Goal: Task Accomplishment & Management: Manage account settings

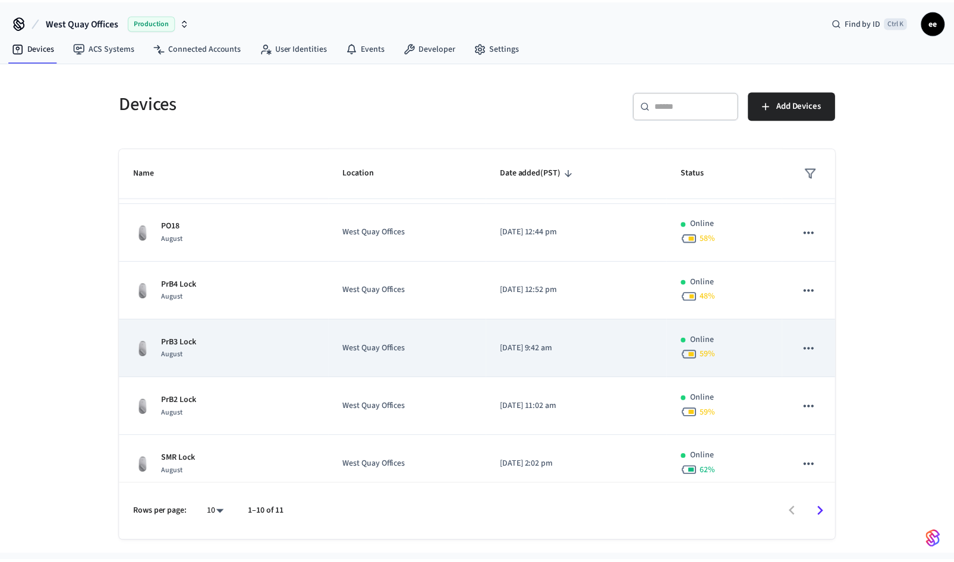
scroll to position [115, 0]
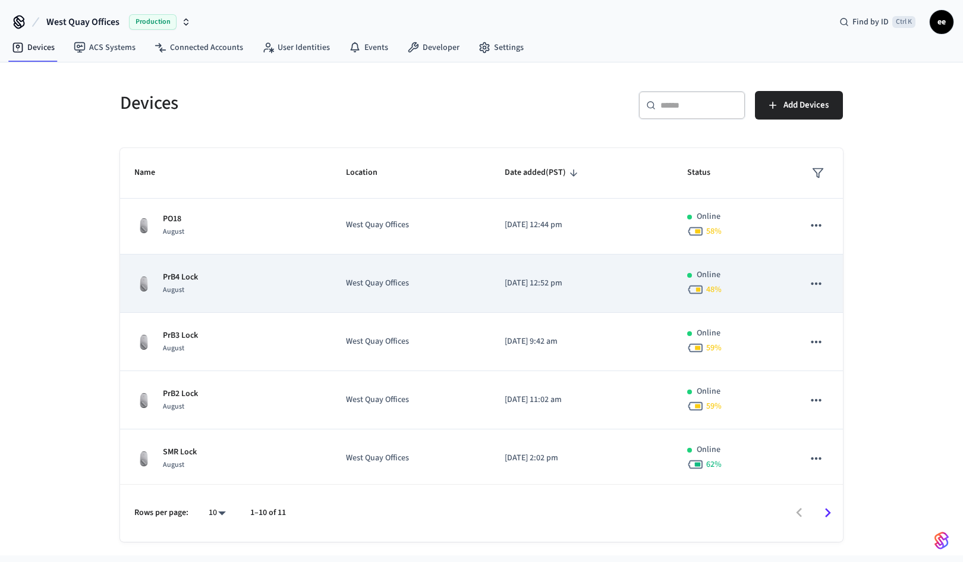
click at [263, 278] on div "PrB4 Lock August" at bounding box center [225, 283] width 183 height 25
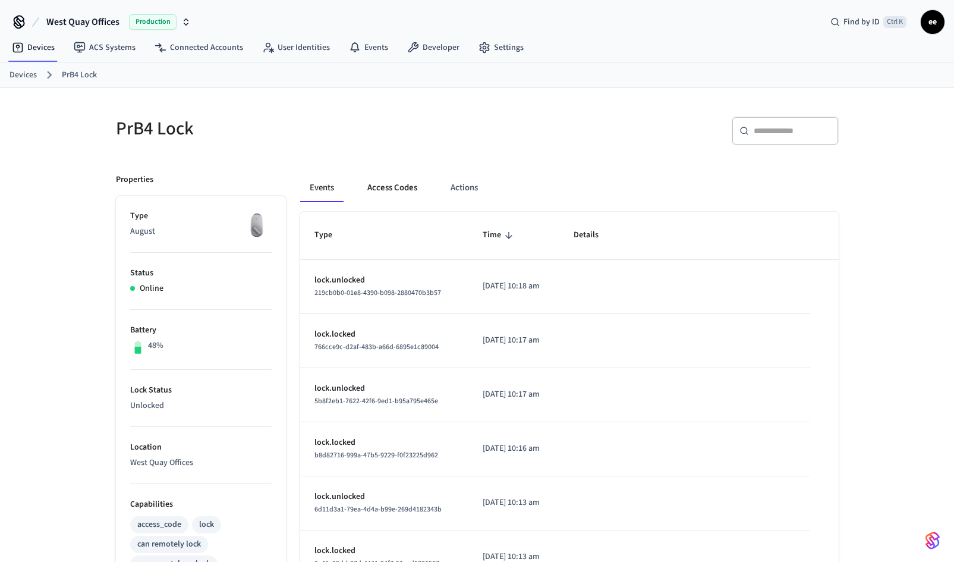
click at [398, 188] on button "Access Codes" at bounding box center [392, 188] width 69 height 29
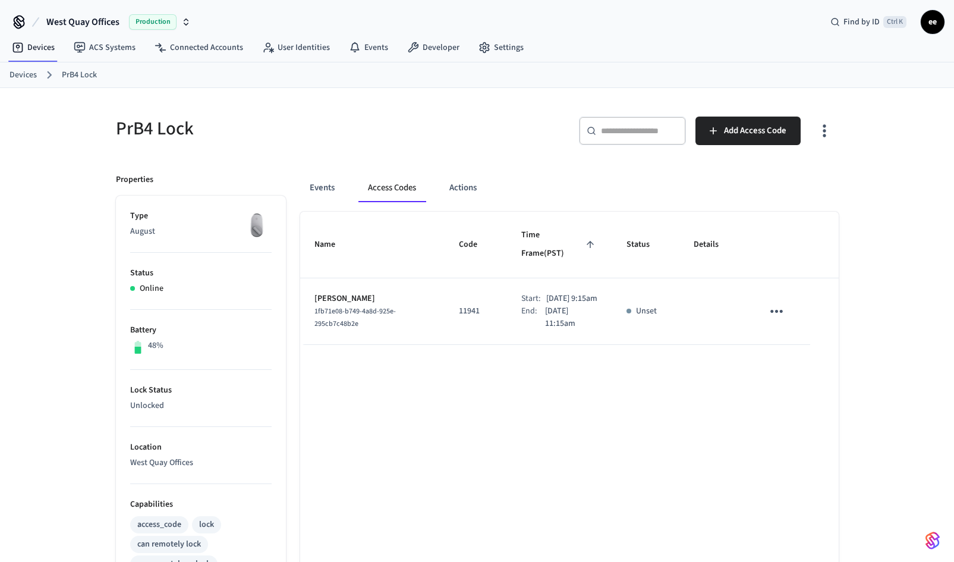
click at [776, 310] on icon "sticky table" at bounding box center [776, 311] width 12 height 3
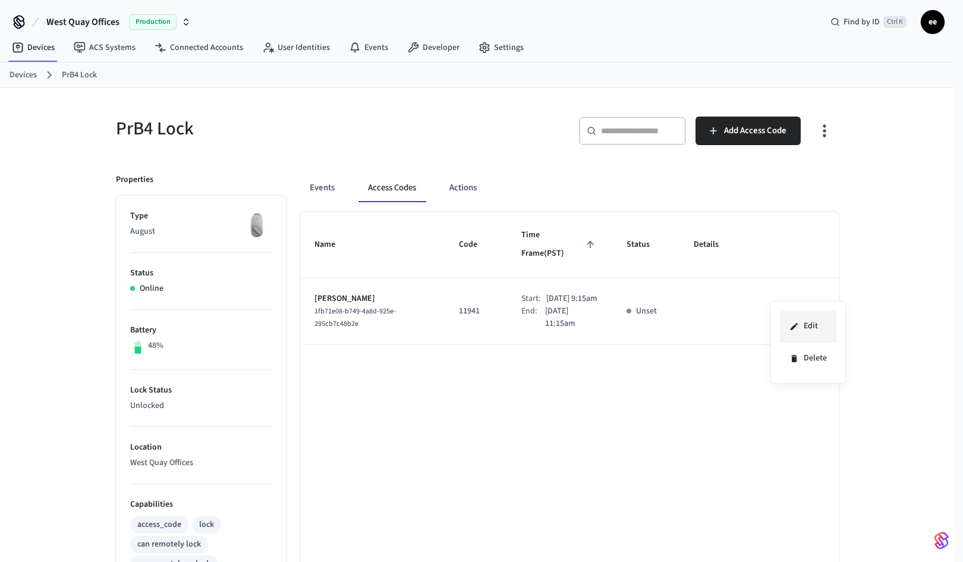
click at [814, 324] on li "Edit" at bounding box center [808, 326] width 56 height 32
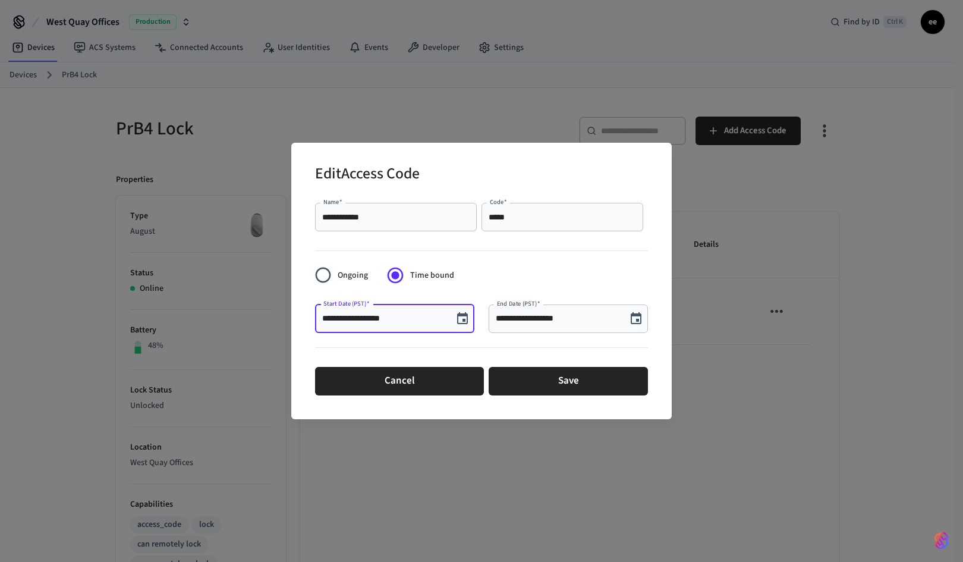
click at [337, 318] on input "**********" at bounding box center [384, 319] width 124 height 12
click at [336, 318] on input "**********" at bounding box center [384, 319] width 124 height 12
type input "**********"
click at [512, 318] on input "**********" at bounding box center [558, 319] width 124 height 12
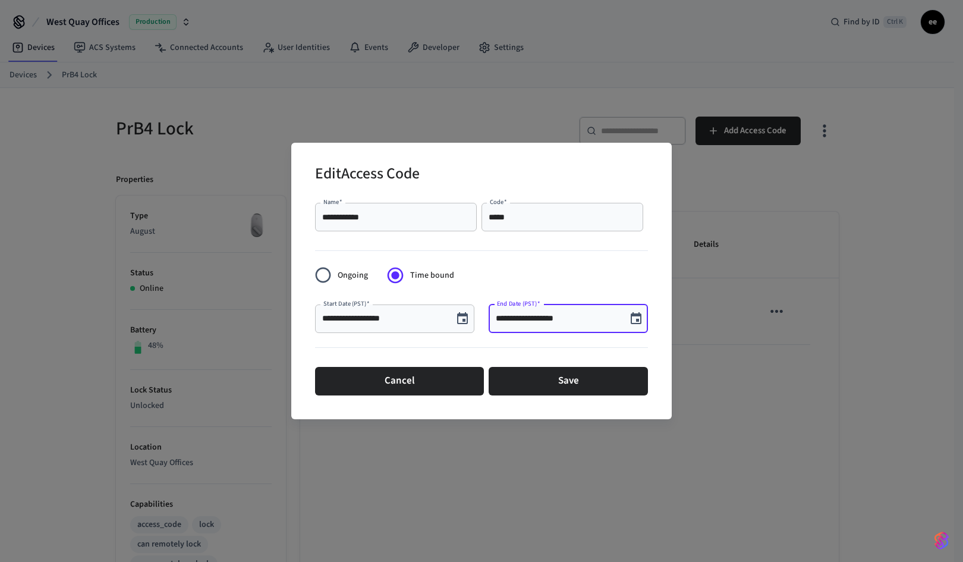
click at [512, 318] on input "**********" at bounding box center [558, 319] width 124 height 12
type input "**********"
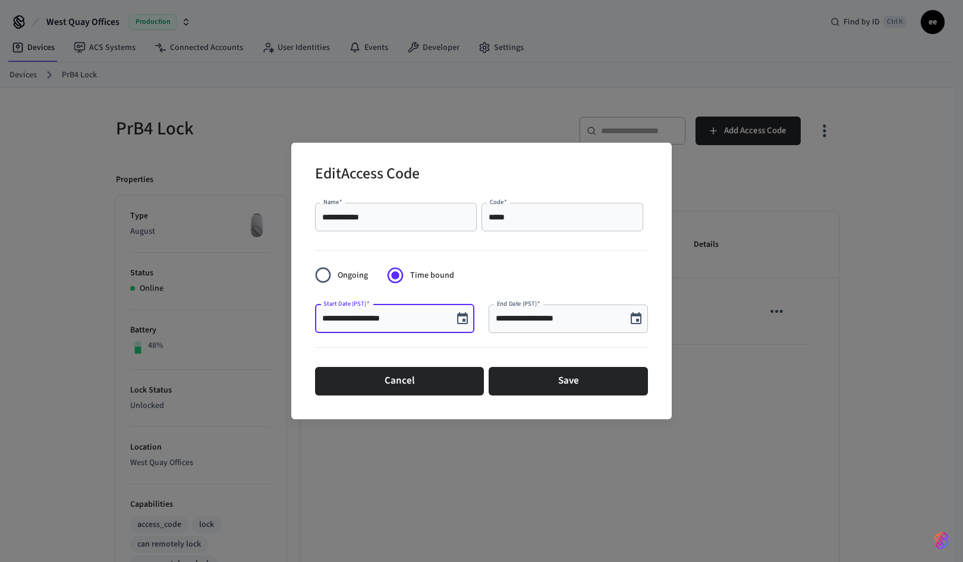
click at [399, 319] on input "**********" at bounding box center [384, 319] width 124 height 12
click at [366, 319] on input "**********" at bounding box center [384, 319] width 124 height 12
type input "**********"
click at [436, 325] on div "**********" at bounding box center [394, 318] width 159 height 29
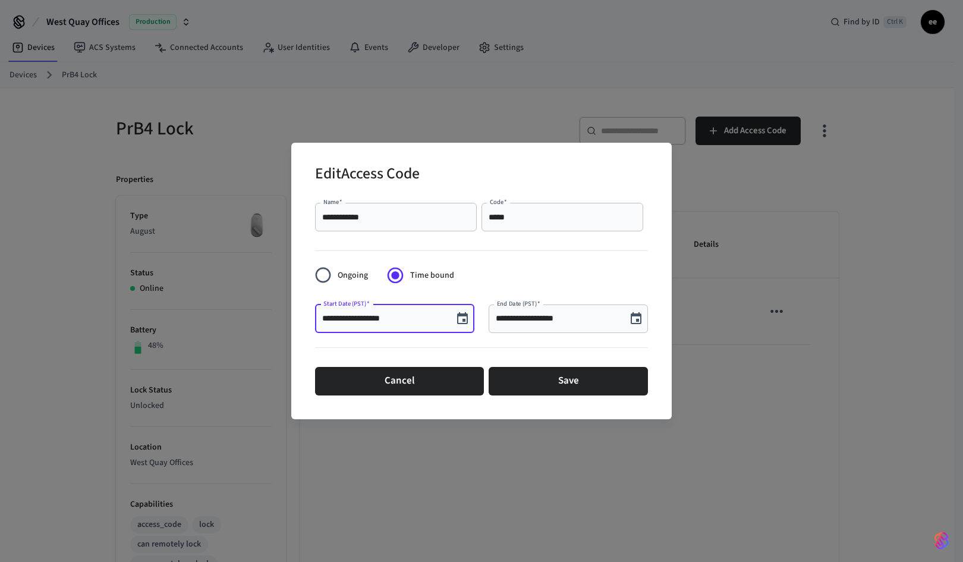
click at [473, 345] on div at bounding box center [481, 350] width 333 height 24
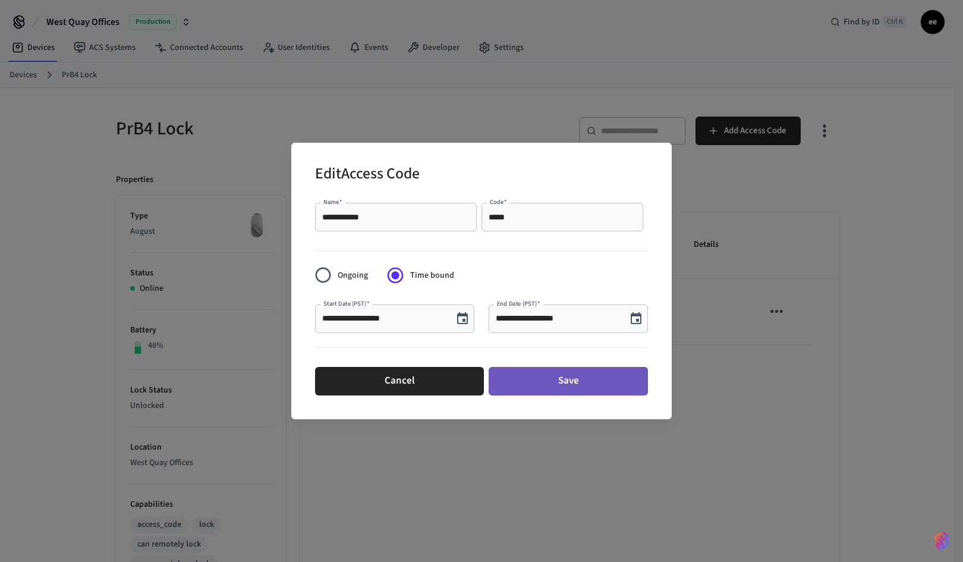
click at [568, 378] on button "Save" at bounding box center [568, 381] width 159 height 29
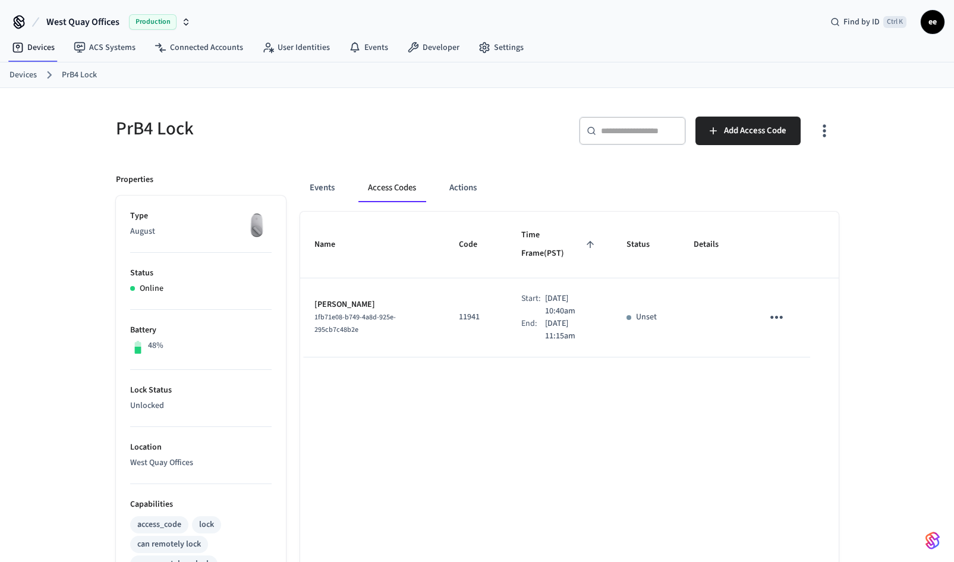
drag, startPoint x: 580, startPoint y: 452, endPoint x: 554, endPoint y: 458, distance: 26.2
click at [574, 455] on div "Name Code Time Frame (PST) Status Details Chris Corker 1fb71e08-b749-4a8d-925e-…" at bounding box center [569, 547] width 538 height 670
click at [776, 316] on icon "sticky table" at bounding box center [776, 317] width 12 height 3
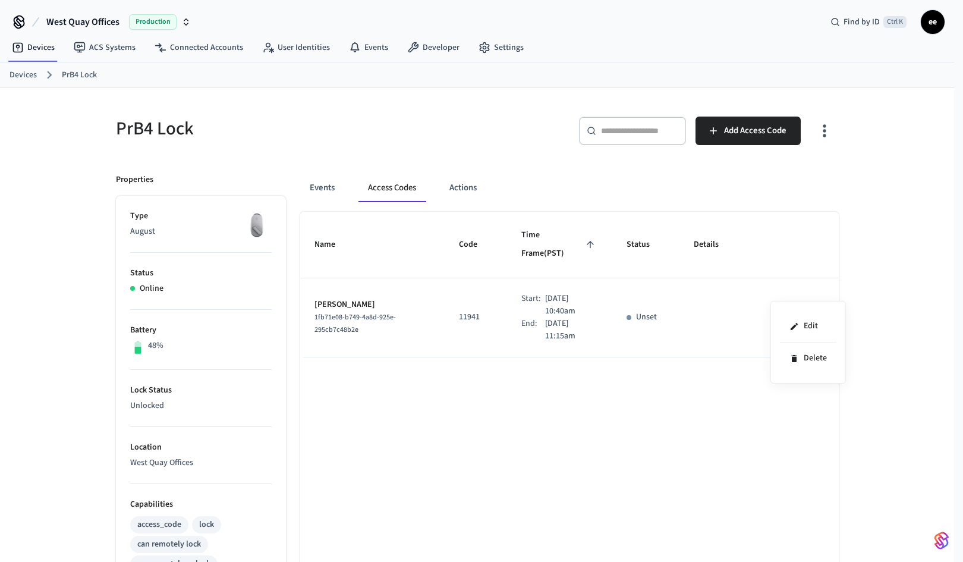
click at [681, 386] on div at bounding box center [481, 281] width 963 height 562
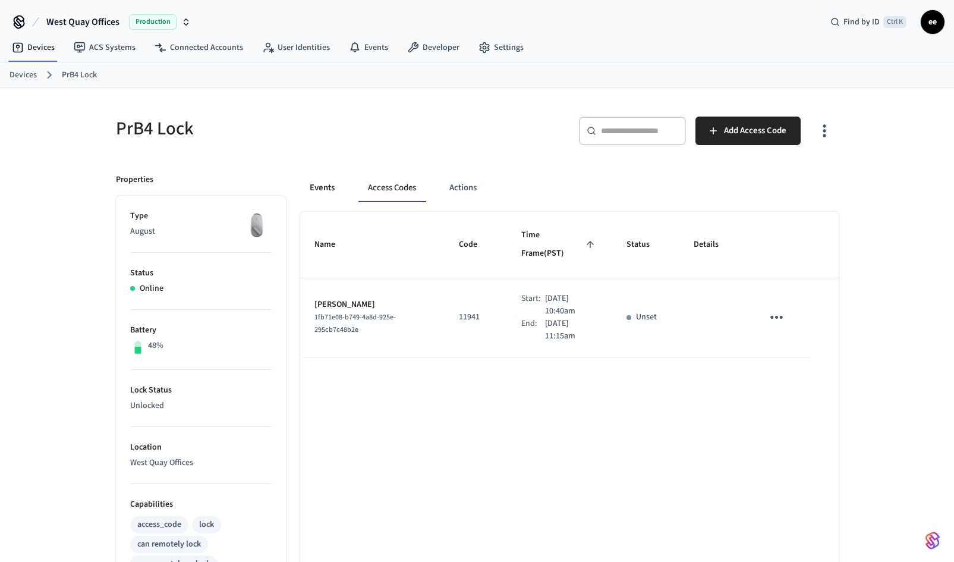
click at [318, 192] on button "Events" at bounding box center [322, 188] width 44 height 29
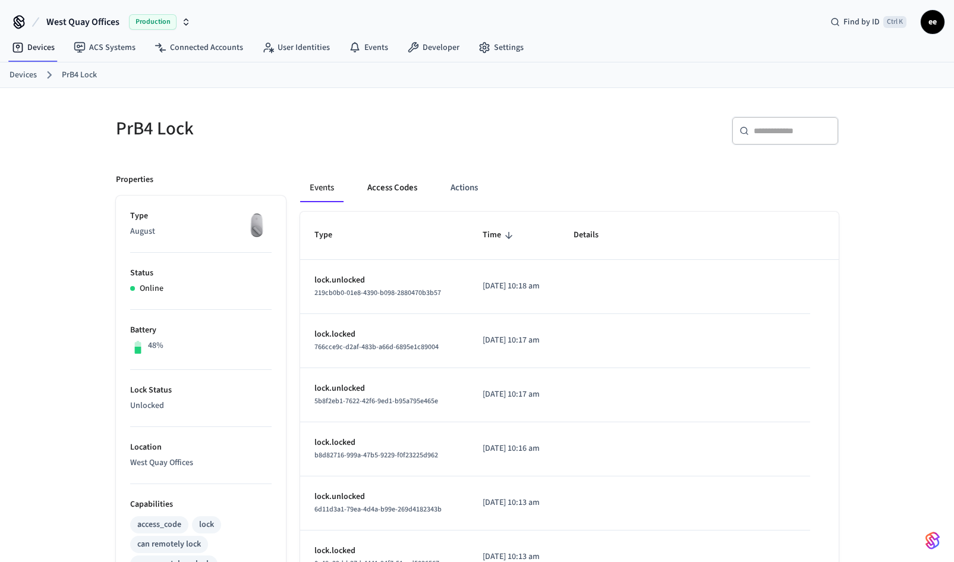
click at [396, 192] on button "Access Codes" at bounding box center [392, 188] width 69 height 29
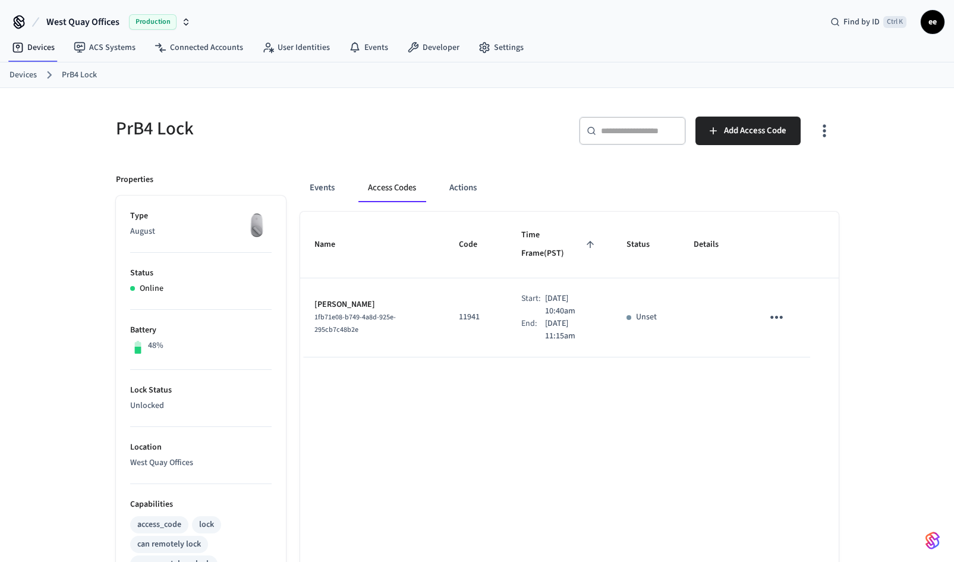
click at [474, 391] on div "Name Code Time Frame (PST) Status Details Chris Corker 1fb71e08-b749-4a8d-925e-…" at bounding box center [569, 547] width 538 height 670
click at [585, 390] on div "Name Code Time Frame (PST) Status Details Chris Corker 1fb71e08-b749-4a8d-925e-…" at bounding box center [569, 547] width 538 height 670
click at [469, 189] on button "Actions" at bounding box center [463, 188] width 46 height 29
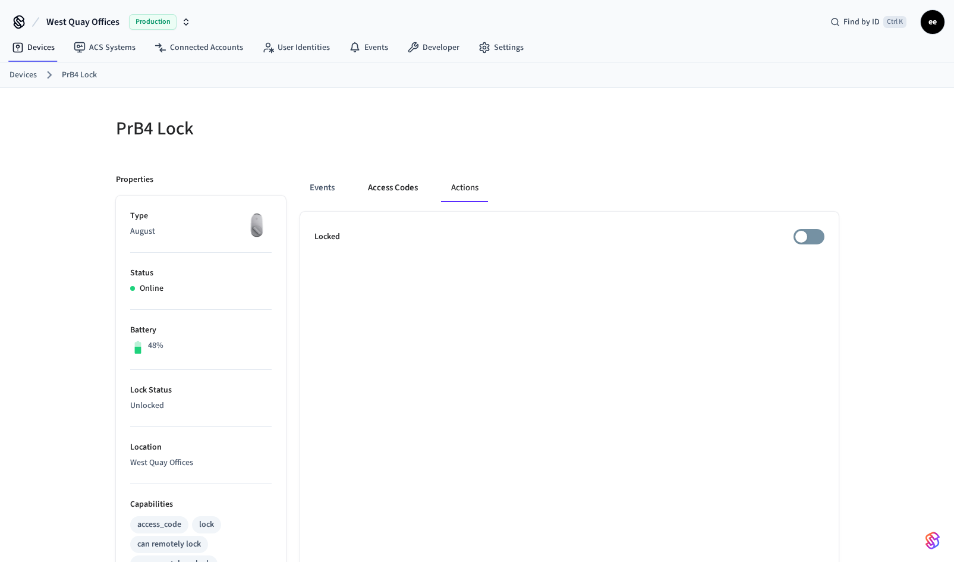
click at [393, 195] on button "Access Codes" at bounding box center [392, 188] width 69 height 29
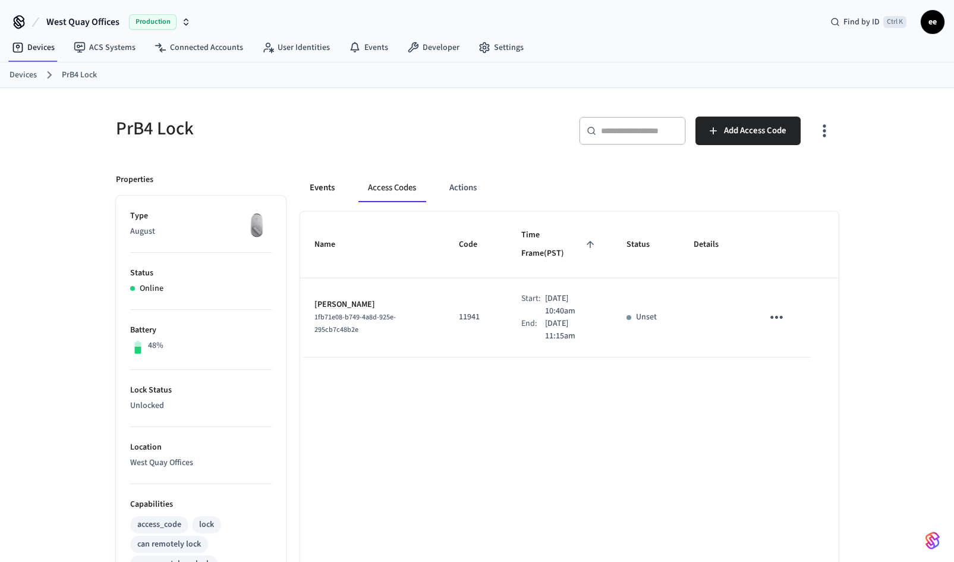
click at [316, 183] on button "Events" at bounding box center [322, 188] width 44 height 29
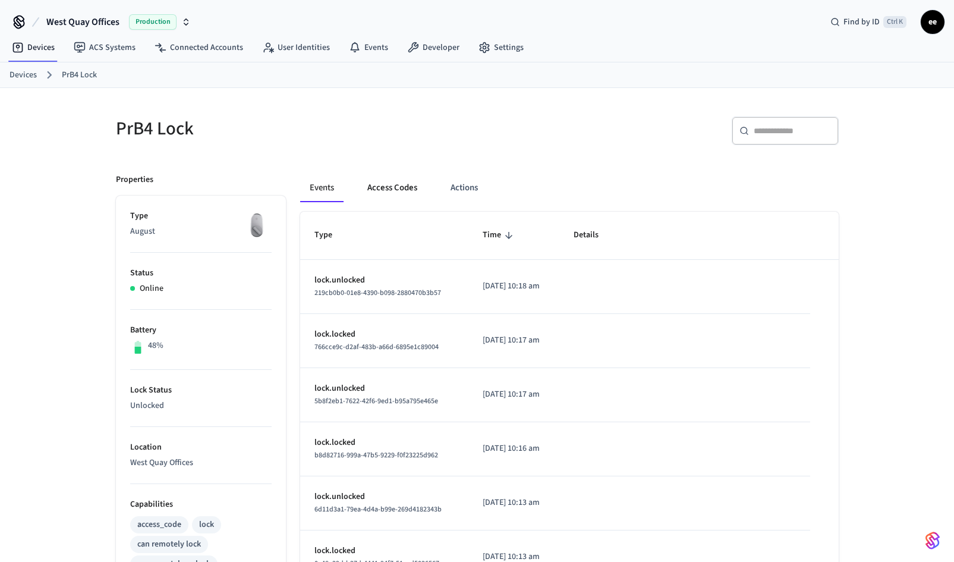
click at [392, 188] on button "Access Codes" at bounding box center [392, 188] width 69 height 29
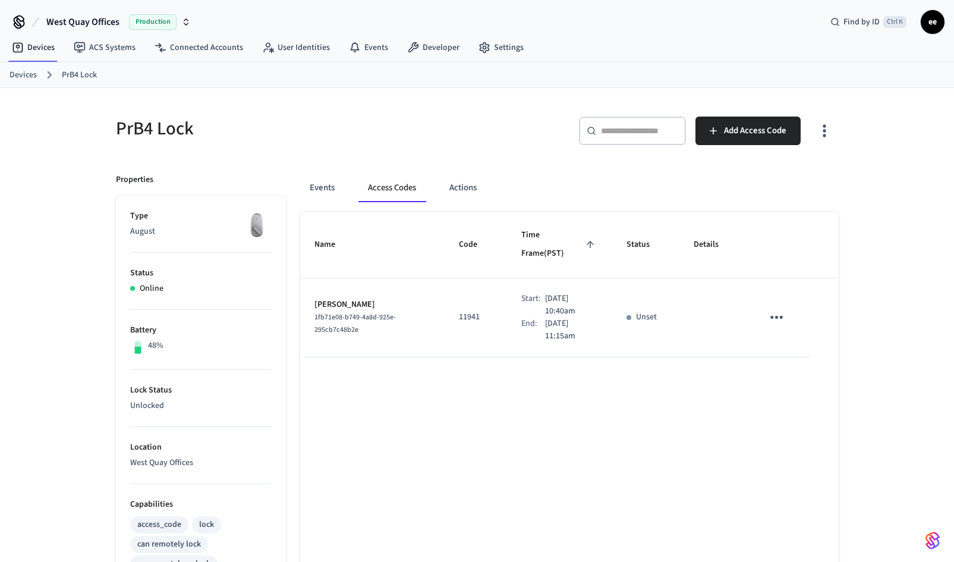
click at [782, 316] on icon "sticky table" at bounding box center [776, 317] width 12 height 3
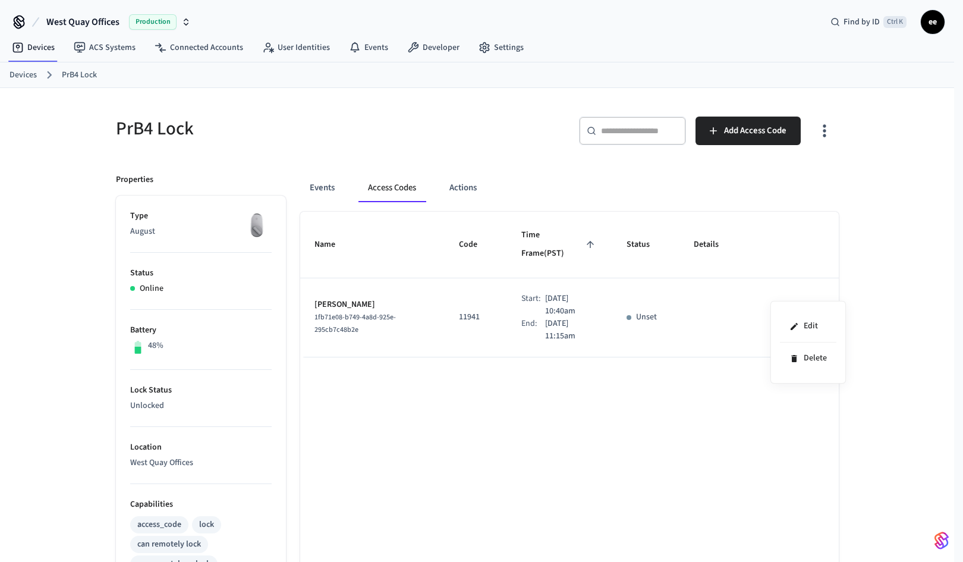
click at [906, 283] on div at bounding box center [481, 281] width 963 height 562
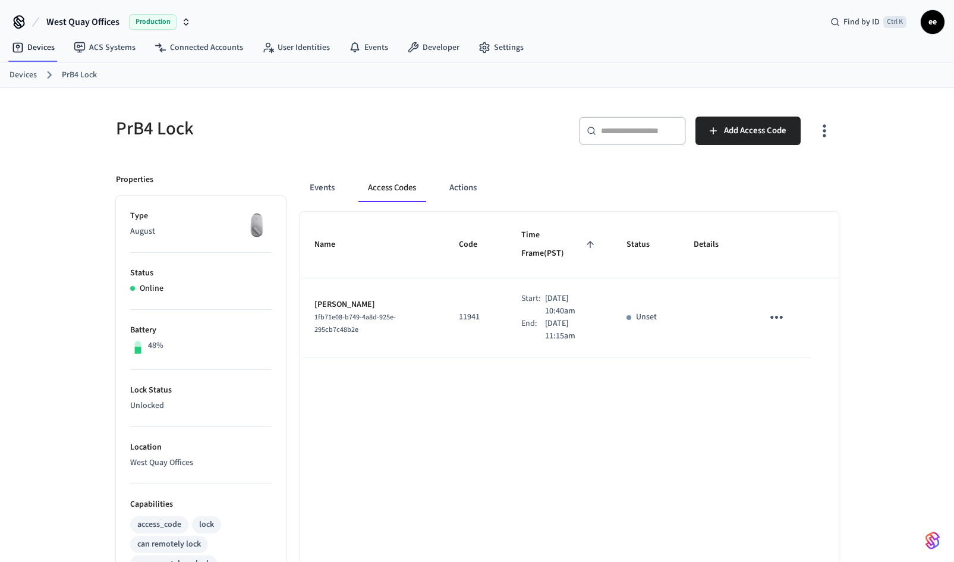
click at [778, 308] on icon "sticky table" at bounding box center [776, 317] width 18 height 18
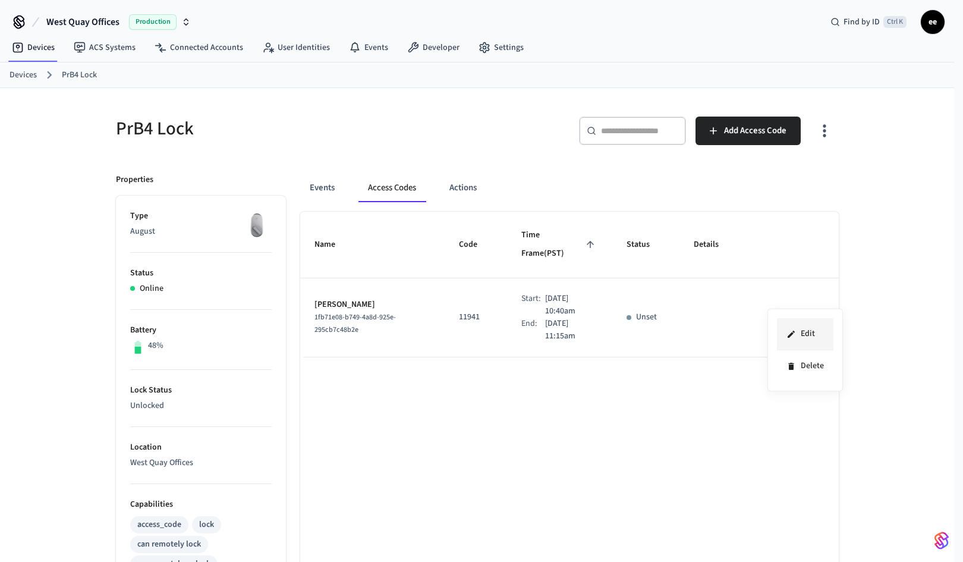
click at [814, 341] on li "Edit" at bounding box center [805, 334] width 56 height 32
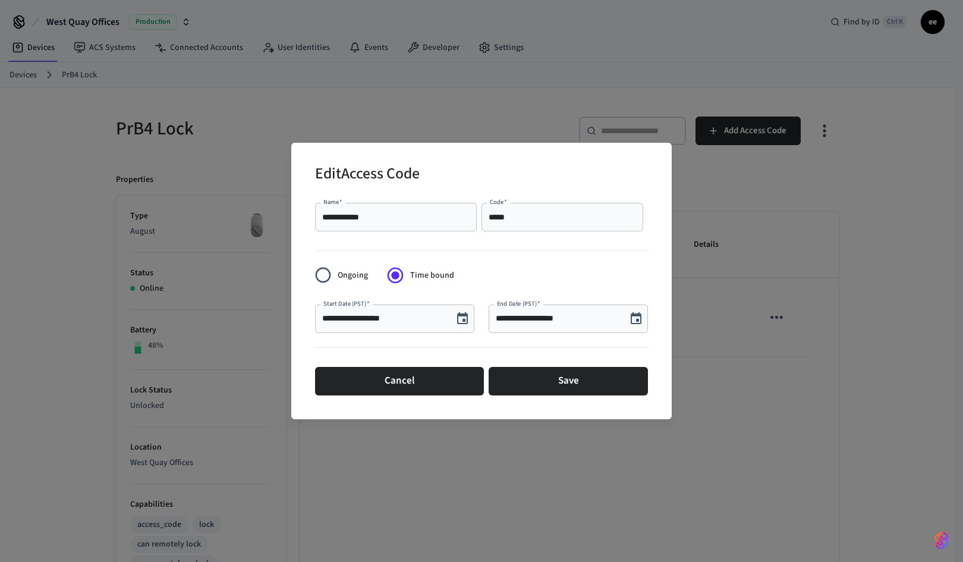
click at [415, 380] on button "Cancel" at bounding box center [399, 381] width 169 height 29
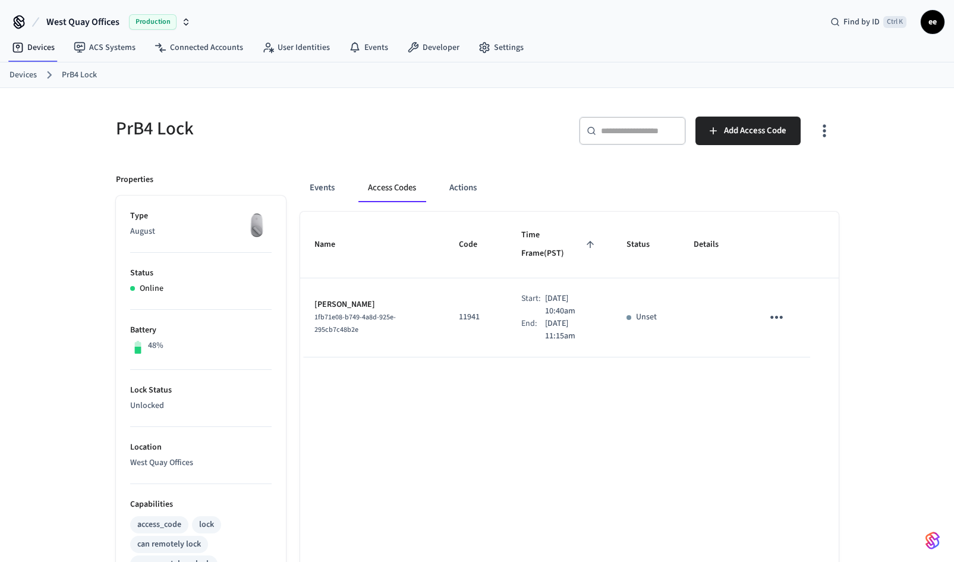
click at [518, 396] on div "Name Code Time Frame (PST) Status Details Chris Corker 1fb71e08-b749-4a8d-925e-…" at bounding box center [569, 547] width 538 height 670
click at [330, 193] on button "Events" at bounding box center [322, 188] width 44 height 29
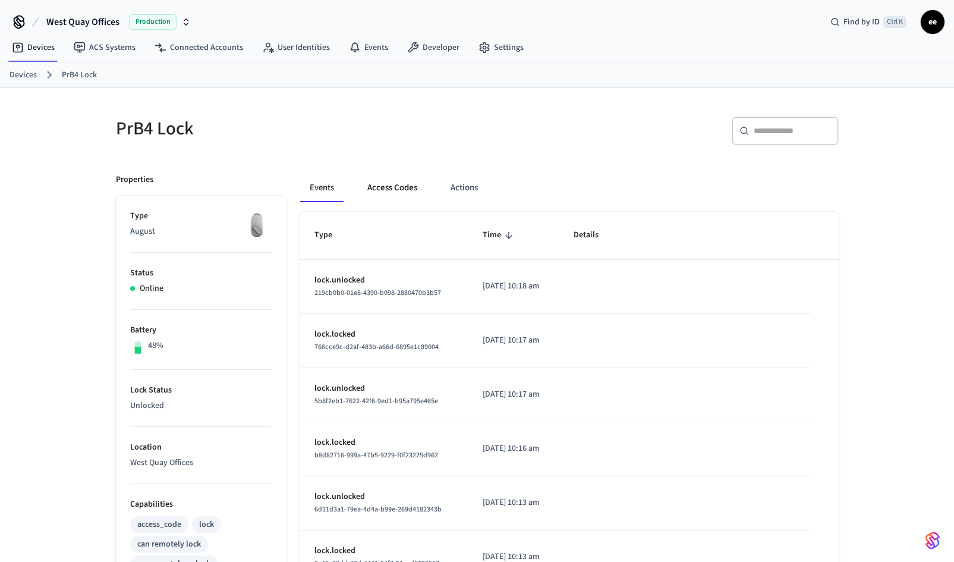
click at [385, 191] on button "Access Codes" at bounding box center [392, 188] width 69 height 29
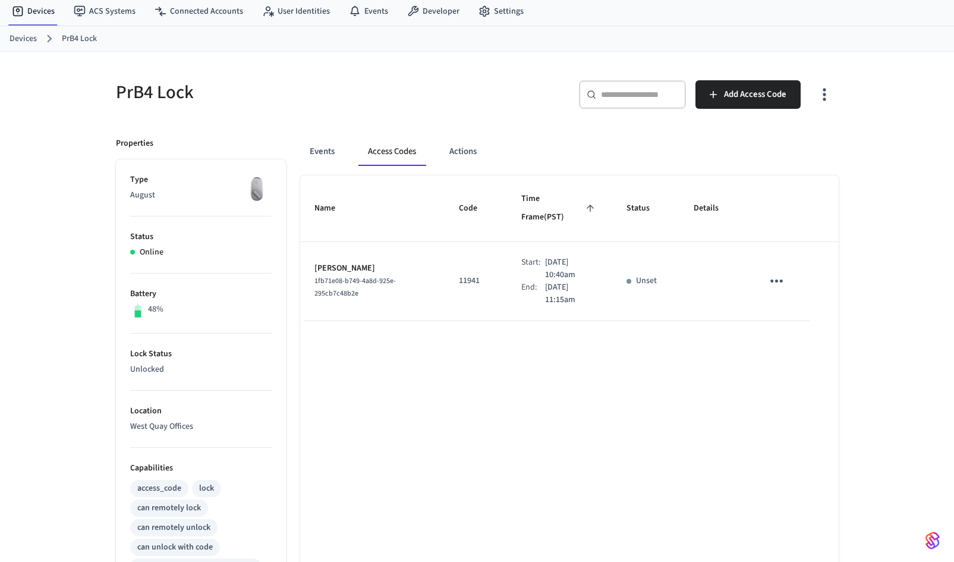
scroll to position [59, 0]
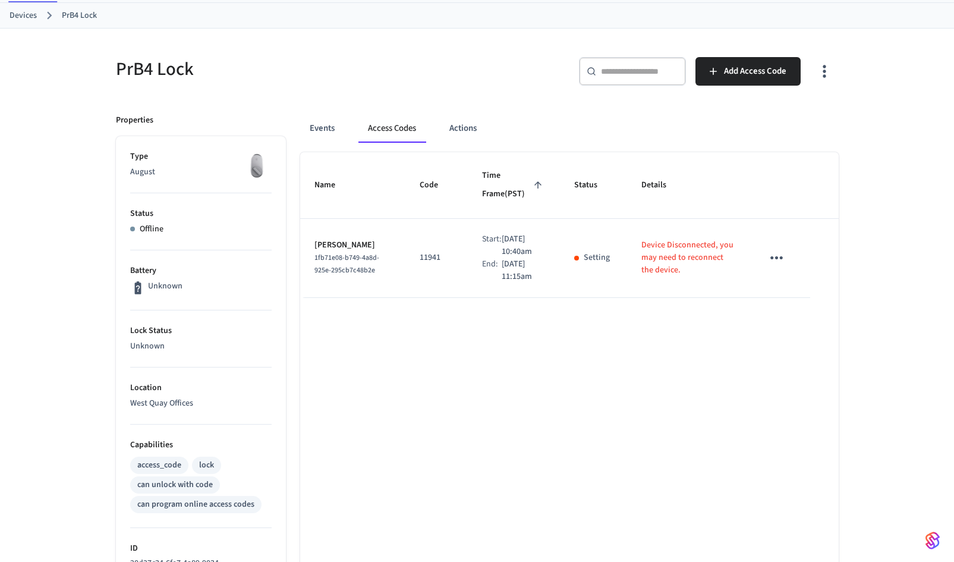
click at [651, 344] on div "Name Code Time Frame (PST) Status Details Chris Corker 1fb71e08-b749-4a8d-925e-…" at bounding box center [569, 502] width 538 height 700
click at [779, 254] on icon "sticky table" at bounding box center [776, 257] width 18 height 18
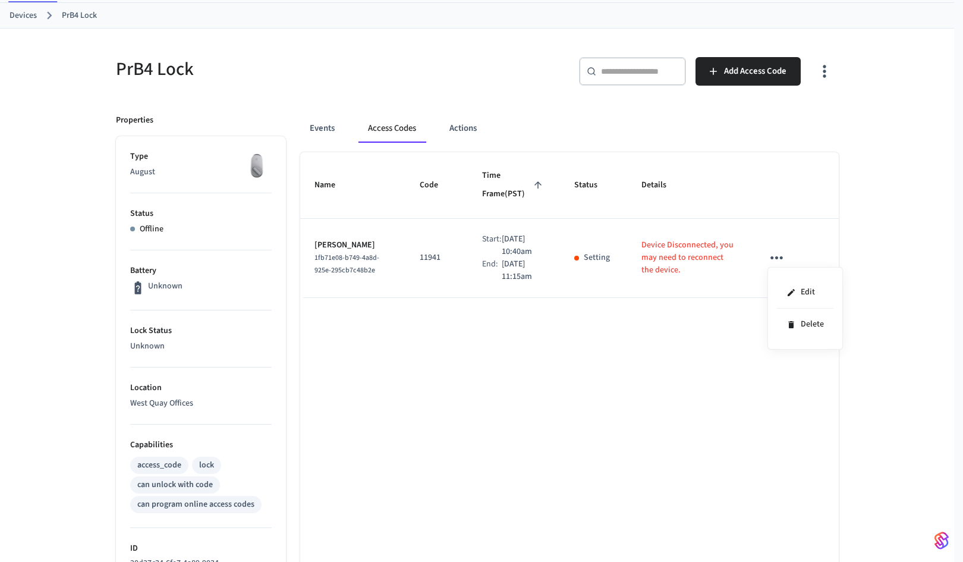
click at [591, 373] on div at bounding box center [481, 281] width 963 height 562
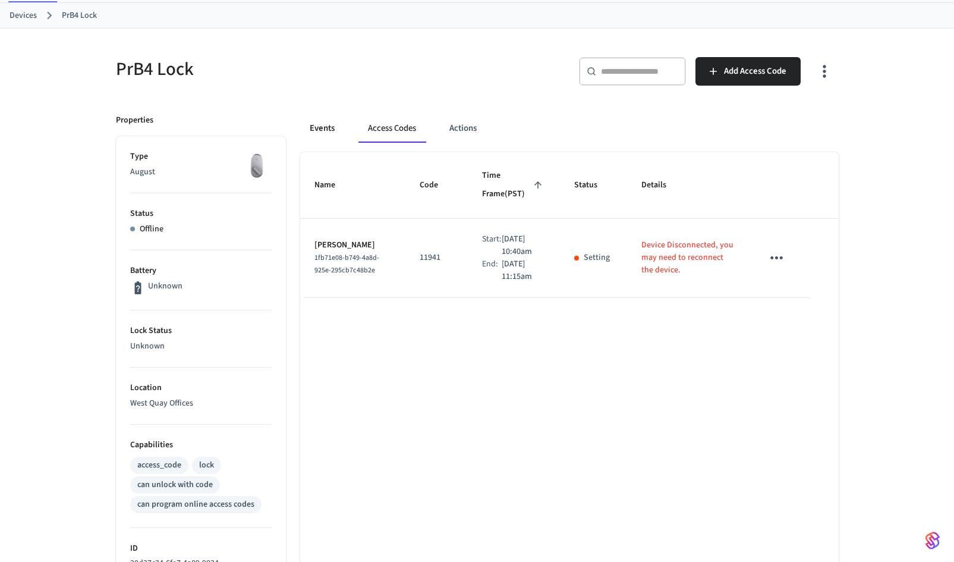
click at [319, 131] on button "Events" at bounding box center [322, 128] width 44 height 29
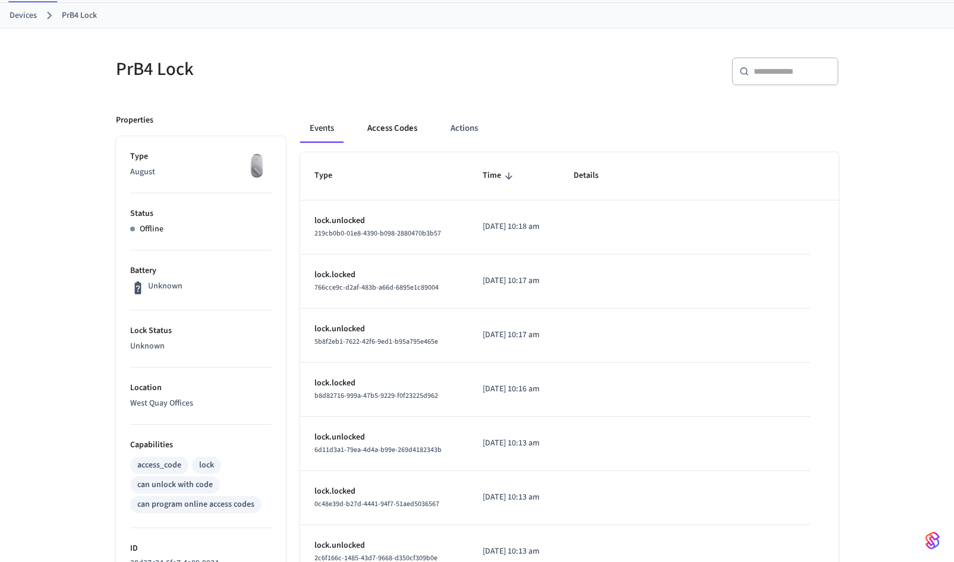
click at [398, 134] on button "Access Codes" at bounding box center [392, 128] width 69 height 29
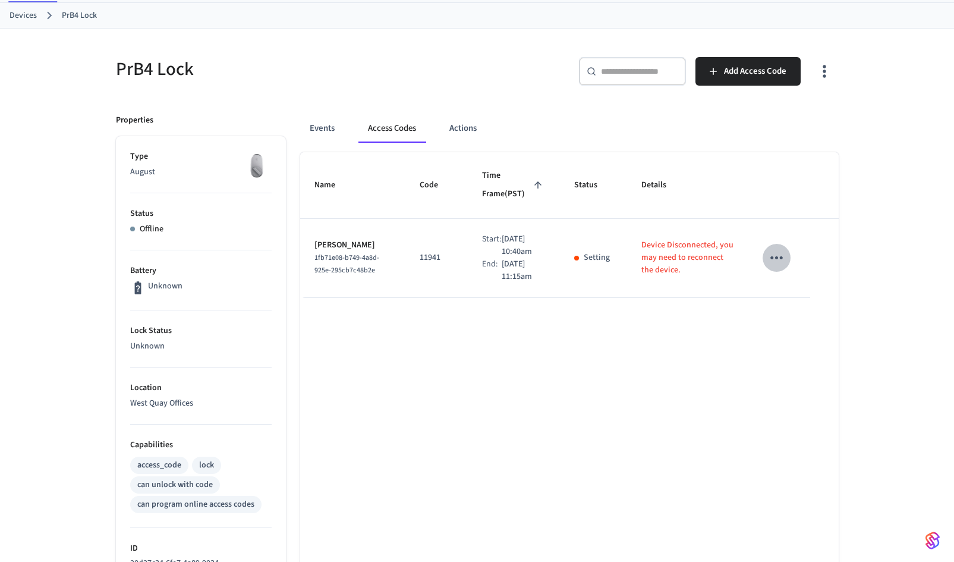
click at [778, 256] on icon "sticky table" at bounding box center [776, 257] width 18 height 18
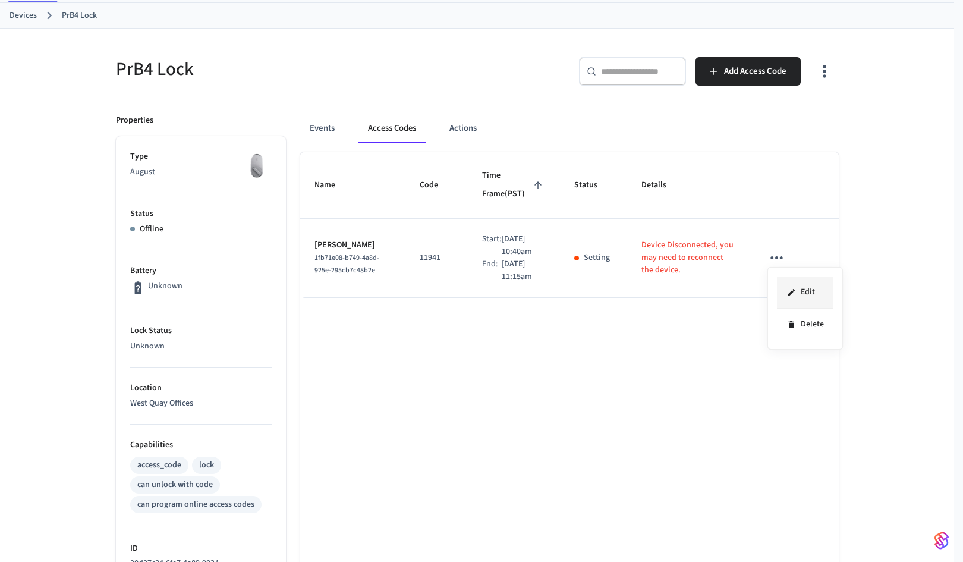
click at [809, 295] on li "Edit" at bounding box center [805, 292] width 56 height 32
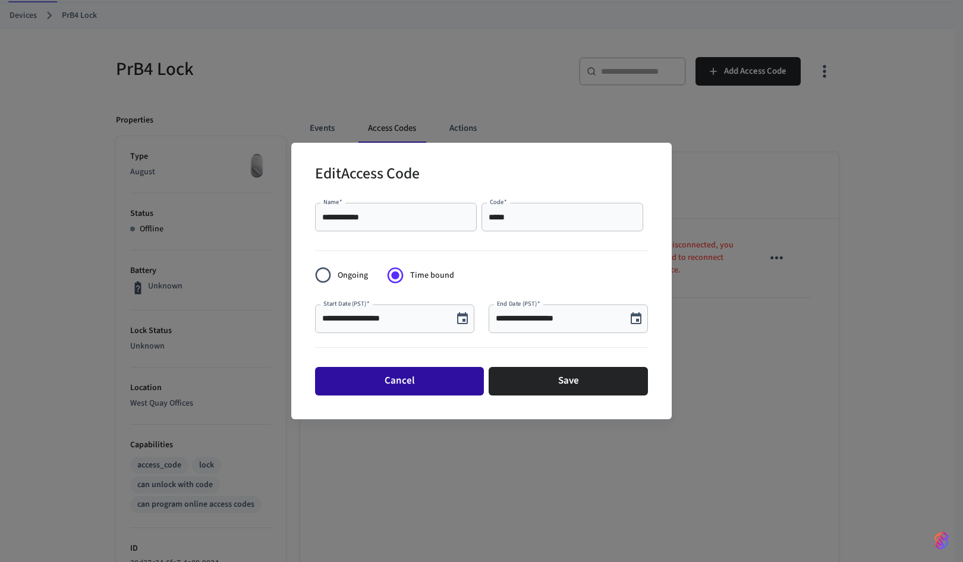
click at [411, 382] on button "Cancel" at bounding box center [399, 381] width 169 height 29
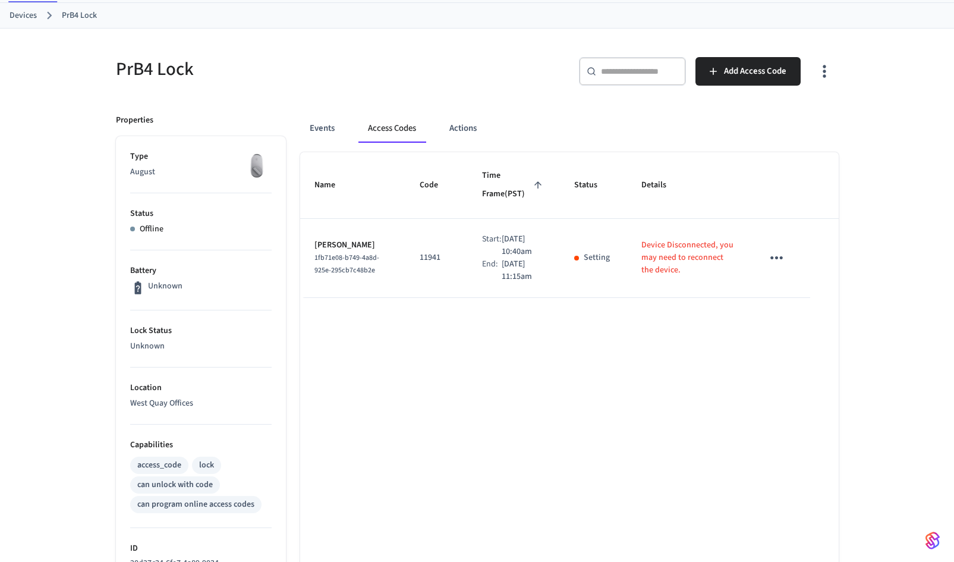
click at [647, 372] on div "Name Code Time Frame (PST) Status Details Chris Corker 1fb71e08-b749-4a8d-925e-…" at bounding box center [569, 502] width 538 height 700
click at [317, 126] on button "Events" at bounding box center [322, 128] width 44 height 29
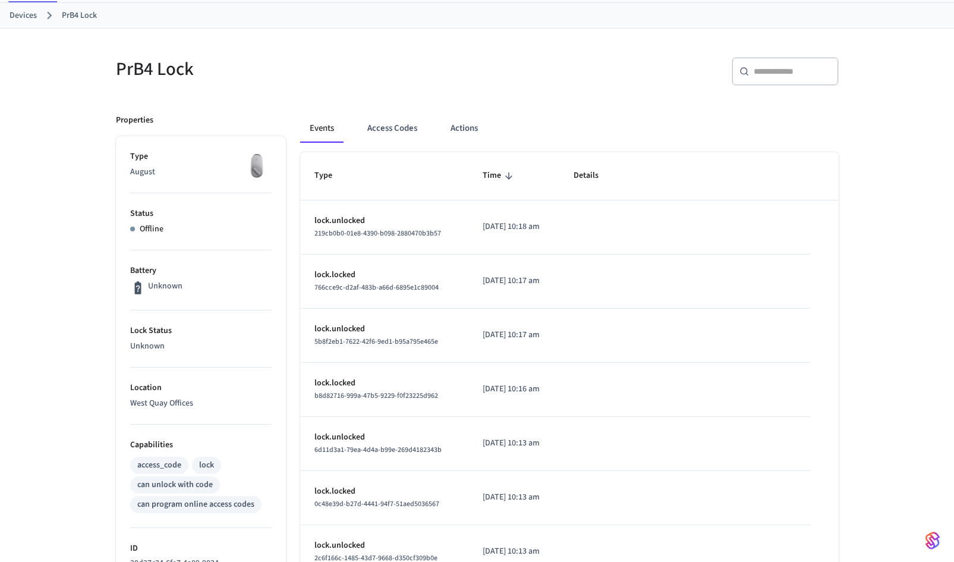
click at [146, 223] on p "Offline" at bounding box center [152, 229] width 24 height 12
click at [403, 131] on button "Access Codes" at bounding box center [392, 128] width 69 height 29
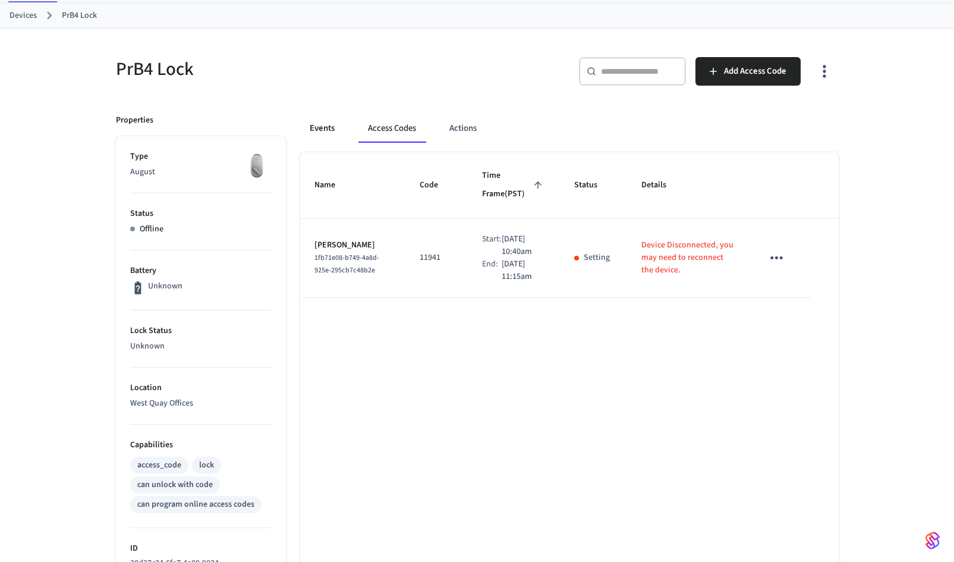
click at [312, 124] on button "Events" at bounding box center [322, 128] width 44 height 29
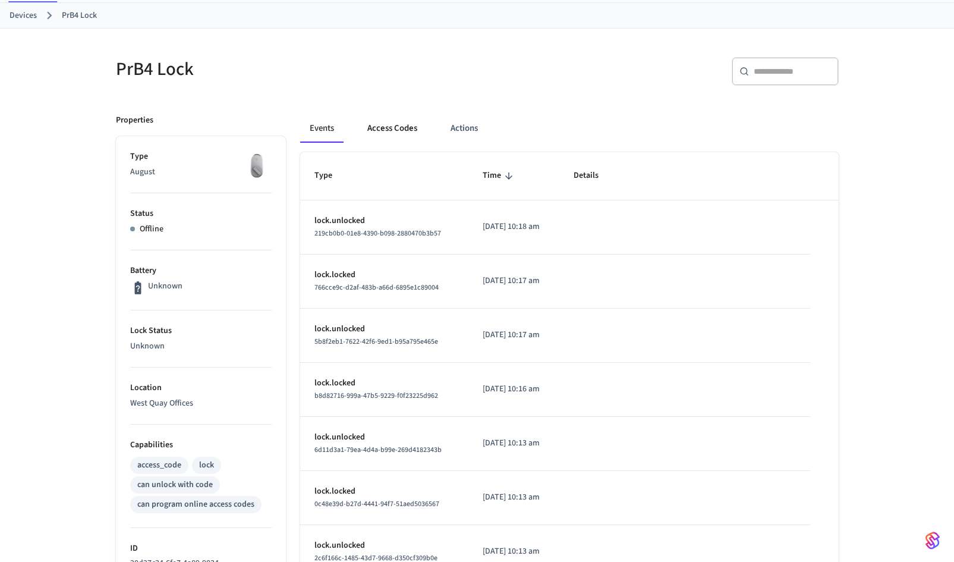
click at [377, 133] on button "Access Codes" at bounding box center [392, 128] width 69 height 29
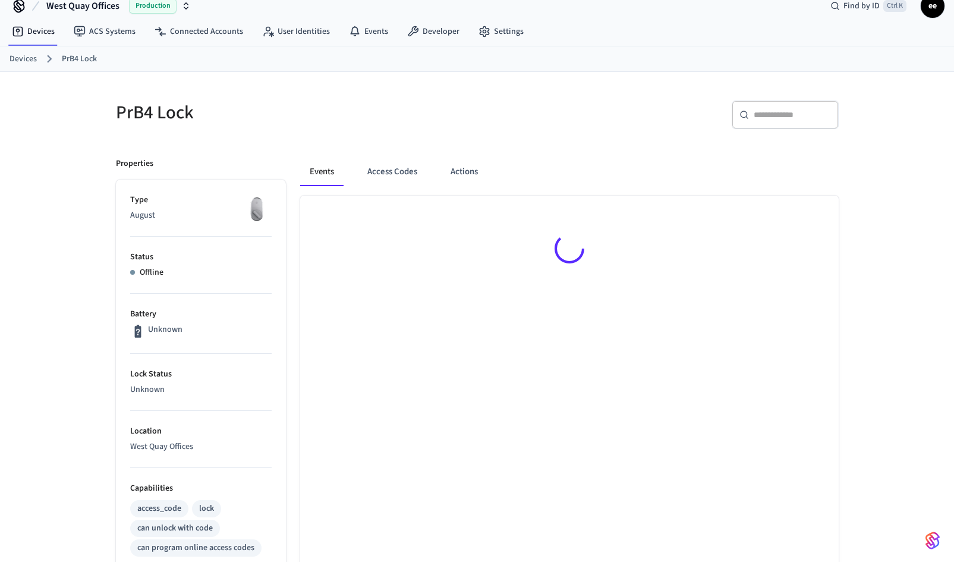
scroll to position [16, 0]
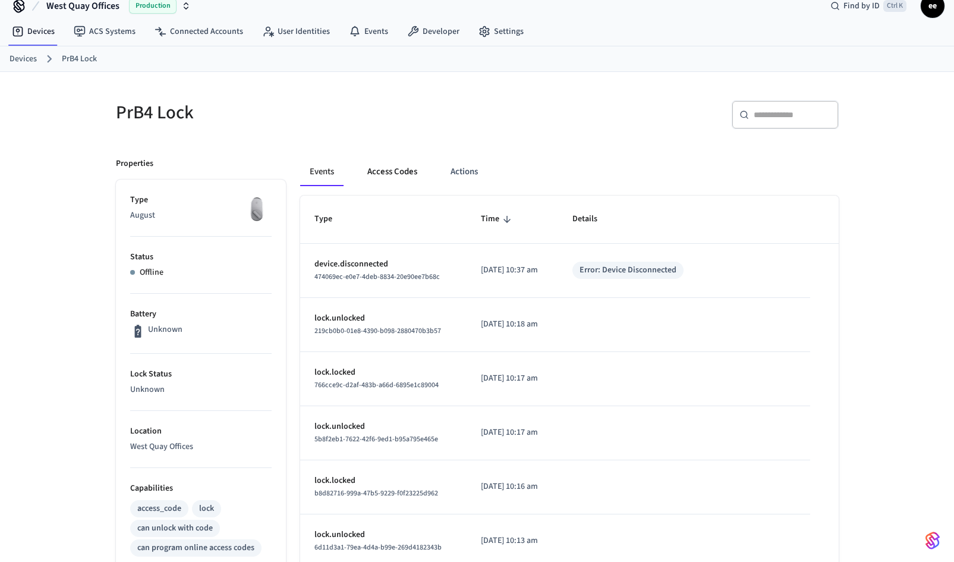
click at [405, 170] on button "Access Codes" at bounding box center [392, 171] width 69 height 29
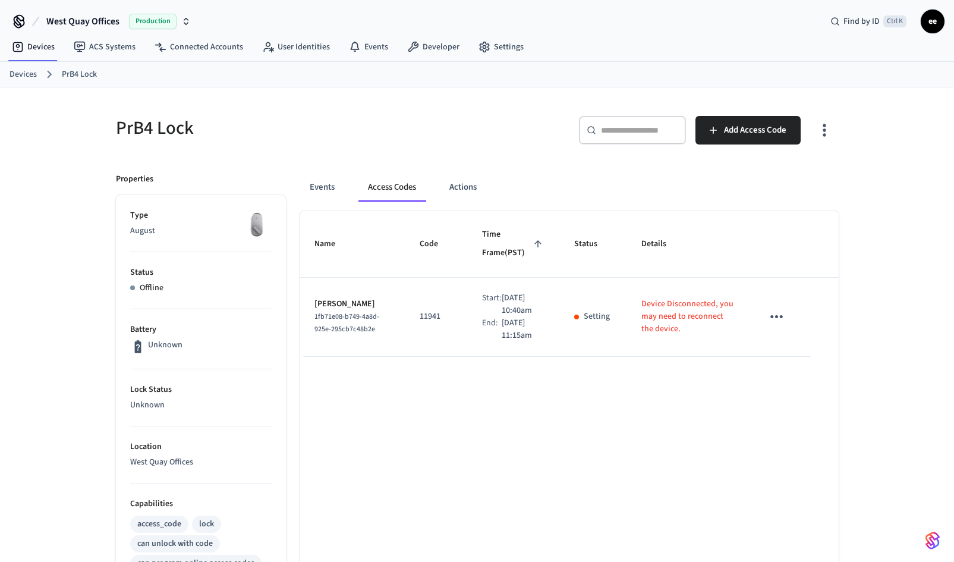
scroll to position [0, 0]
click at [825, 130] on icon "button" at bounding box center [824, 130] width 18 height 18
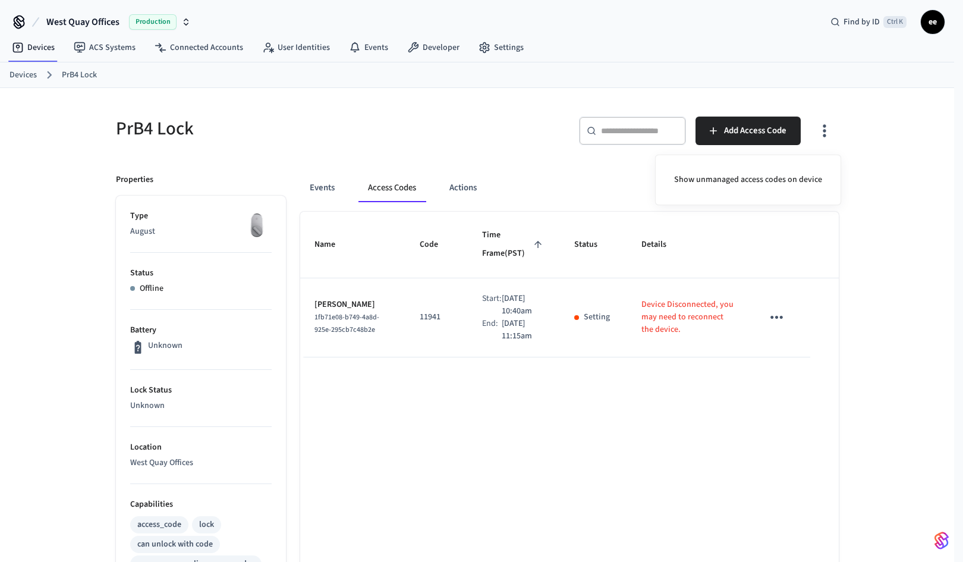
click at [878, 171] on div at bounding box center [481, 281] width 963 height 562
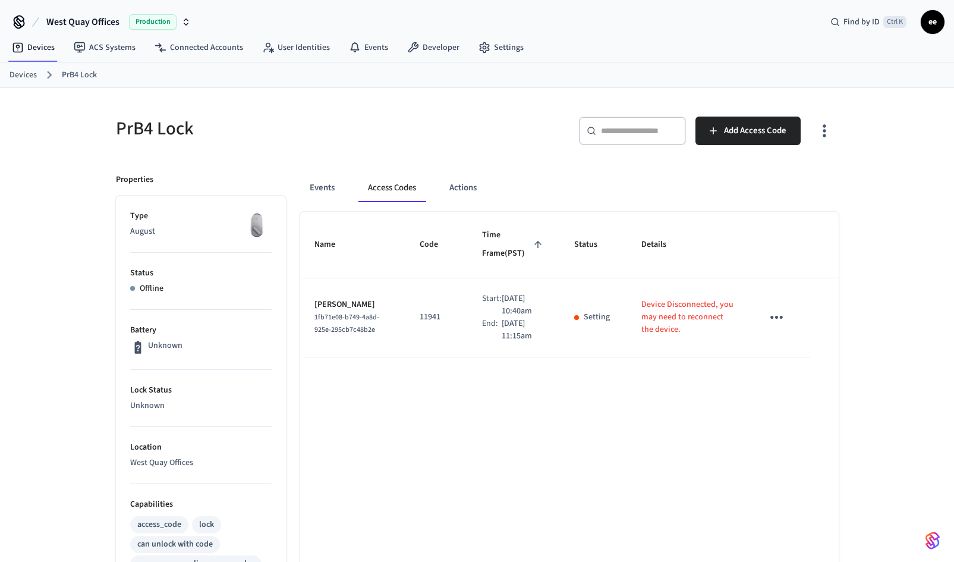
click at [877, 181] on div "PrB4 Lock ​ ​ Add Access Code Properties Type August Status Offline Battery Unk…" at bounding box center [477, 500] width 954 height 824
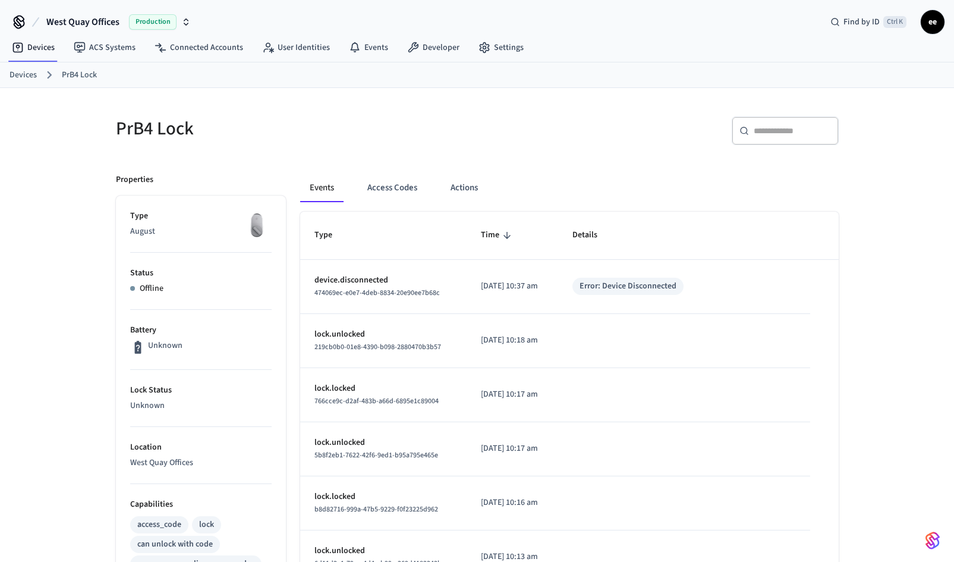
click at [567, 136] on div "​ ​" at bounding box center [661, 135] width 354 height 38
click at [914, 209] on div "PrB4 Lock ​ ​ Properties Type August Status Offline Battery Unknown Lock Status…" at bounding box center [477, 500] width 954 height 824
click at [871, 149] on div "PrB4 Lock ​ ​ Properties Type August Status Offline Battery Unknown Lock Status…" at bounding box center [477, 500] width 954 height 824
click at [917, 190] on div "PrB4 Lock ​ ​ Properties Type August Status Offline Battery Unknown Lock Status…" at bounding box center [477, 500] width 954 height 824
click at [879, 181] on div "PrB4 Lock ​ ​ Properties Type August Status Offline Battery Unknown Lock Status…" at bounding box center [477, 500] width 954 height 824
